Goal: Task Accomplishment & Management: Complete application form

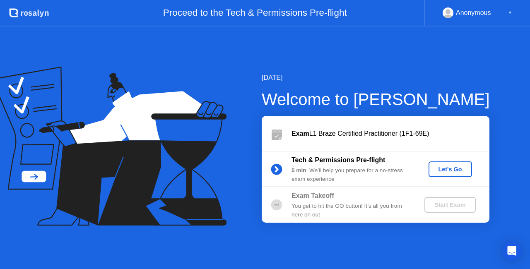
click at [456, 170] on div "Let's Go" at bounding box center [450, 169] width 37 height 7
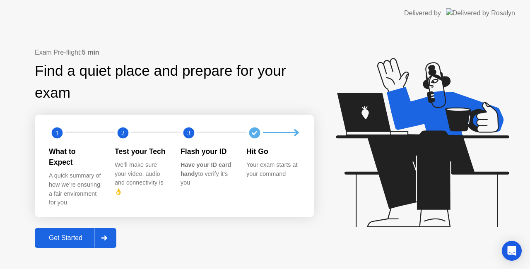
click at [87, 234] on div "Get Started" at bounding box center [65, 237] width 57 height 7
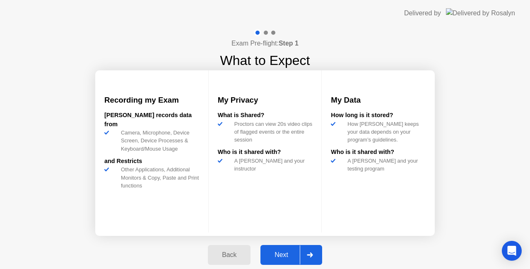
click at [312, 257] on icon at bounding box center [310, 254] width 6 height 5
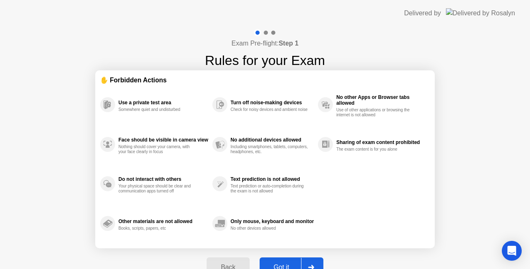
click at [314, 261] on div at bounding box center [311, 267] width 20 height 19
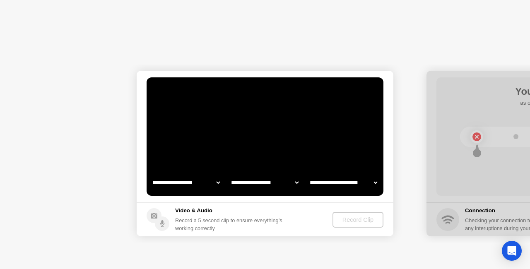
select select "**********"
select select "*******"
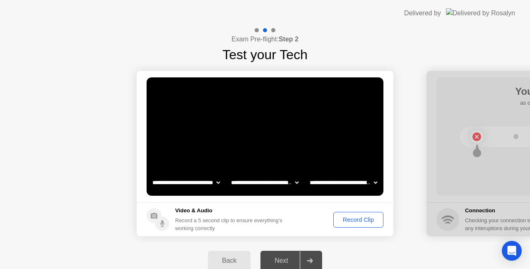
click at [358, 223] on div "Record Clip" at bounding box center [358, 219] width 44 height 7
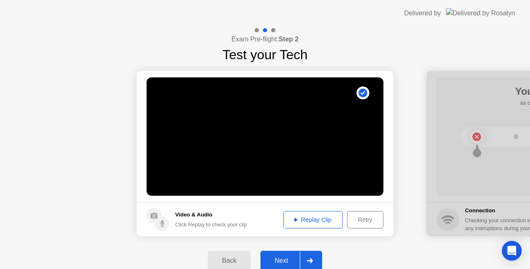
click at [307, 219] on div "Replay Clip" at bounding box center [313, 219] width 54 height 7
click at [288, 257] on div "Next" at bounding box center [281, 260] width 37 height 7
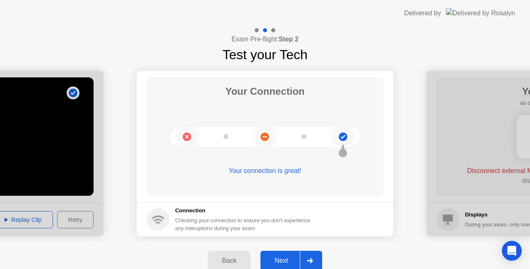
click at [311, 264] on div at bounding box center [310, 260] width 20 height 19
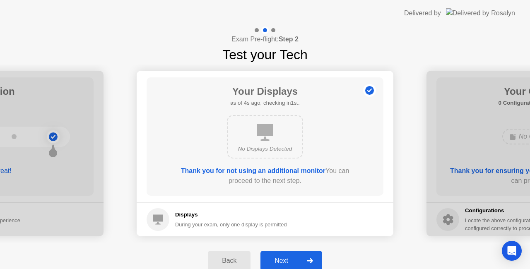
click at [310, 258] on icon at bounding box center [310, 260] width 6 height 5
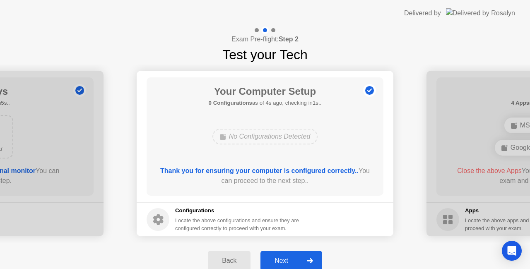
click at [310, 258] on icon at bounding box center [310, 260] width 6 height 5
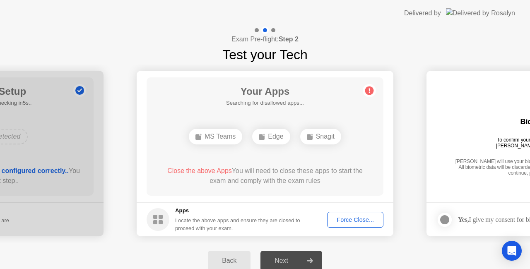
click at [357, 222] on div "Force Close..." at bounding box center [355, 219] width 50 height 7
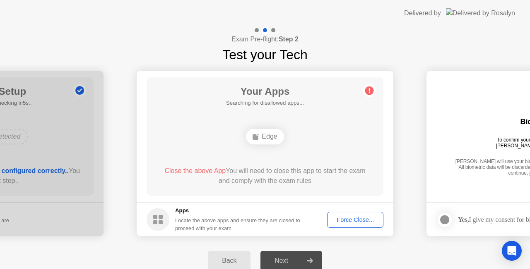
click at [360, 217] on div "Force Close..." at bounding box center [355, 219] width 50 height 7
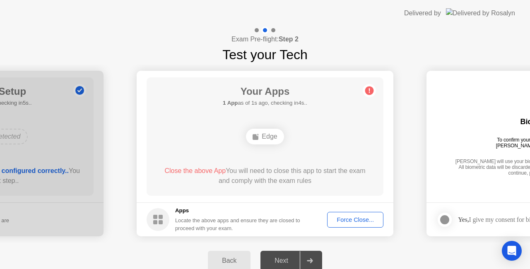
click at [357, 219] on div "Force Close..." at bounding box center [355, 219] width 50 height 7
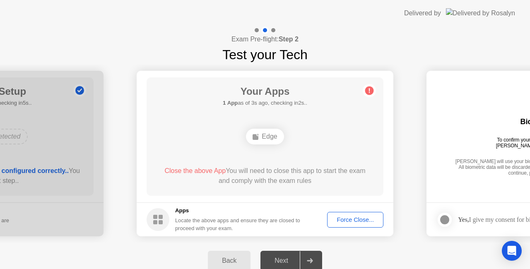
click at [366, 91] on circle at bounding box center [369, 90] width 9 height 9
click at [367, 221] on div "Force Close..." at bounding box center [355, 219] width 50 height 7
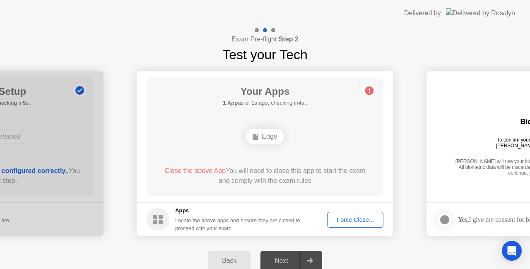
click at [357, 221] on div "Force Close..." at bounding box center [355, 219] width 50 height 7
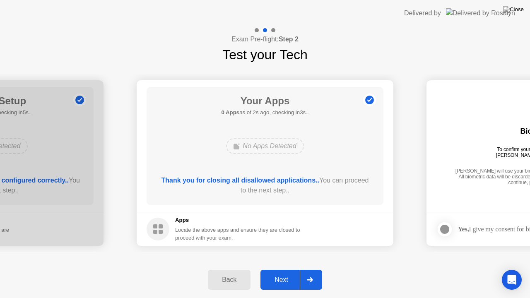
click at [301, 269] on div at bounding box center [310, 279] width 20 height 19
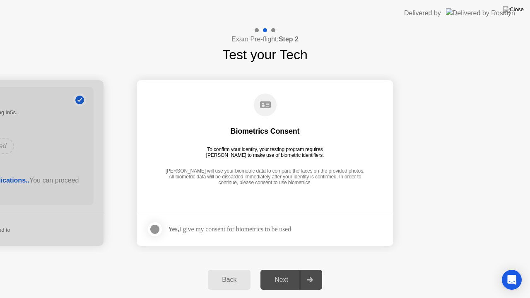
click at [156, 229] on div at bounding box center [155, 229] width 10 height 10
click at [316, 269] on div at bounding box center [310, 279] width 20 height 19
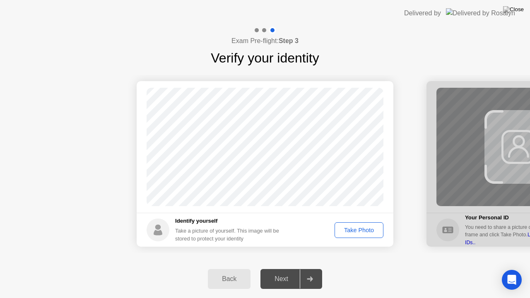
click at [363, 235] on button "Take Photo" at bounding box center [358, 230] width 49 height 16
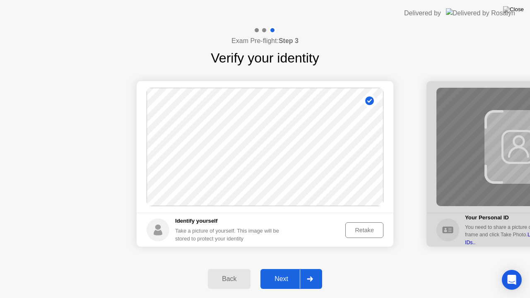
click at [363, 235] on button "Retake" at bounding box center [364, 230] width 38 height 16
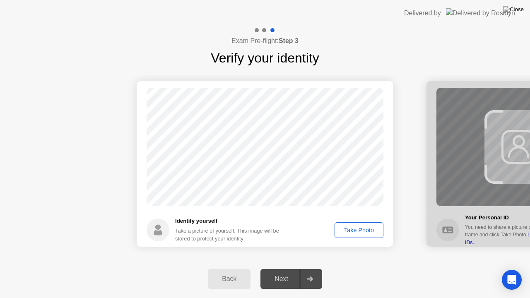
click at [363, 235] on button "Take Photo" at bounding box center [358, 230] width 49 height 16
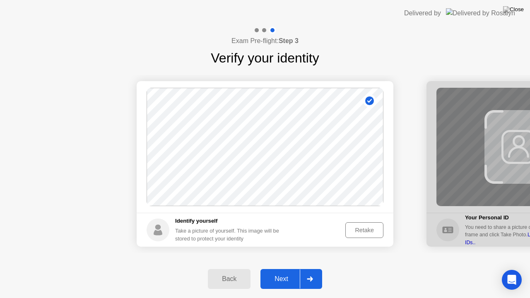
click at [294, 269] on div "Next" at bounding box center [281, 278] width 37 height 7
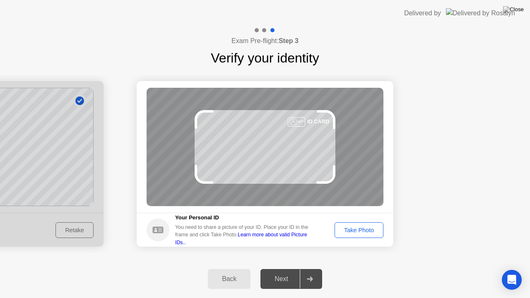
click at [367, 229] on div "Take Photo" at bounding box center [358, 230] width 43 height 7
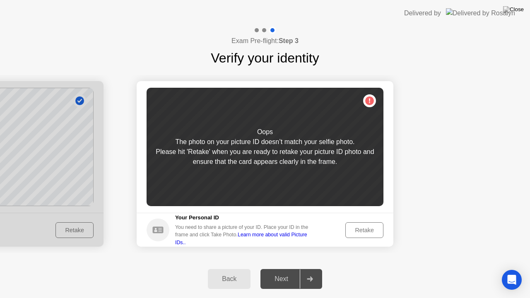
click at [368, 228] on div "Retake" at bounding box center [364, 230] width 32 height 7
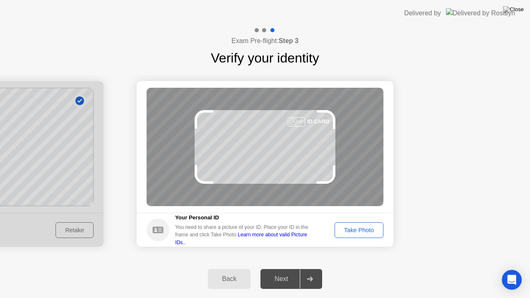
click at [368, 228] on div "Take Photo" at bounding box center [358, 230] width 43 height 7
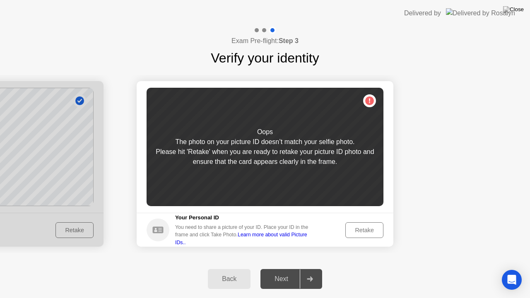
click at [361, 228] on div "Retake" at bounding box center [364, 230] width 32 height 7
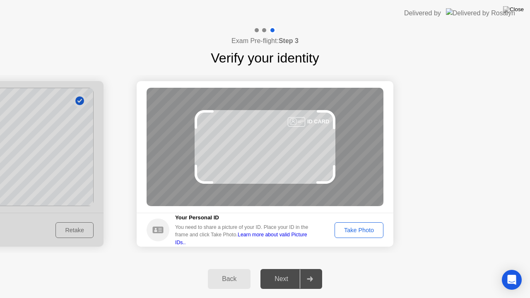
click at [367, 233] on div "Take Photo" at bounding box center [358, 230] width 43 height 7
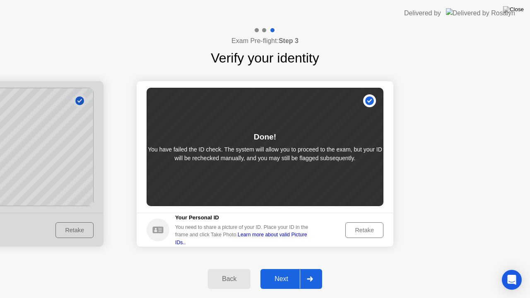
click at [305, 237] on link "Learn more about valid Picture IDs.." at bounding box center [241, 238] width 132 height 13
click at [279, 269] on div "Next" at bounding box center [281, 278] width 37 height 7
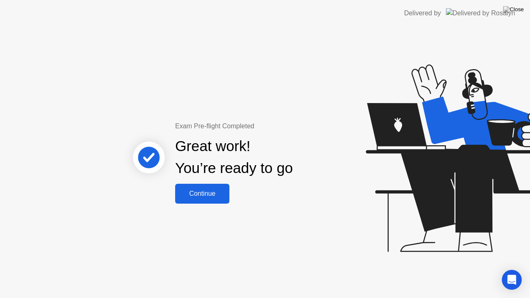
click at [213, 199] on button "Continue" at bounding box center [202, 194] width 54 height 20
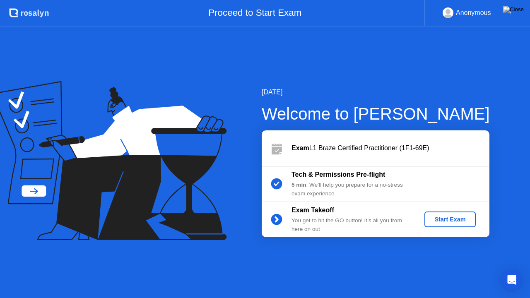
click at [448, 219] on div "Start Exam" at bounding box center [449, 219] width 44 height 7
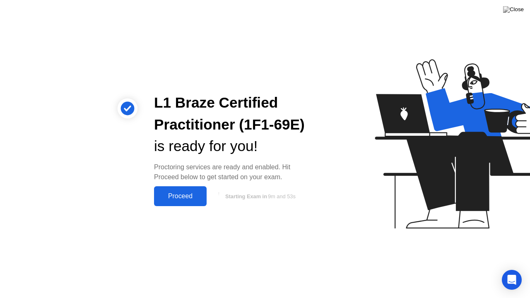
click at [175, 193] on div "Proceed" at bounding box center [180, 195] width 48 height 7
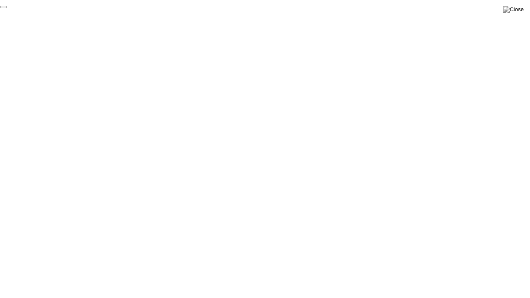
click div "End Proctoring Session"
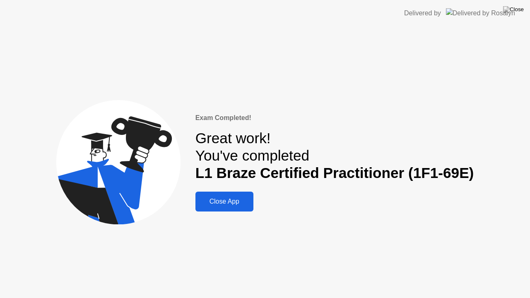
click at [239, 196] on button "Close App" at bounding box center [224, 202] width 58 height 20
